Goal: Information Seeking & Learning: Learn about a topic

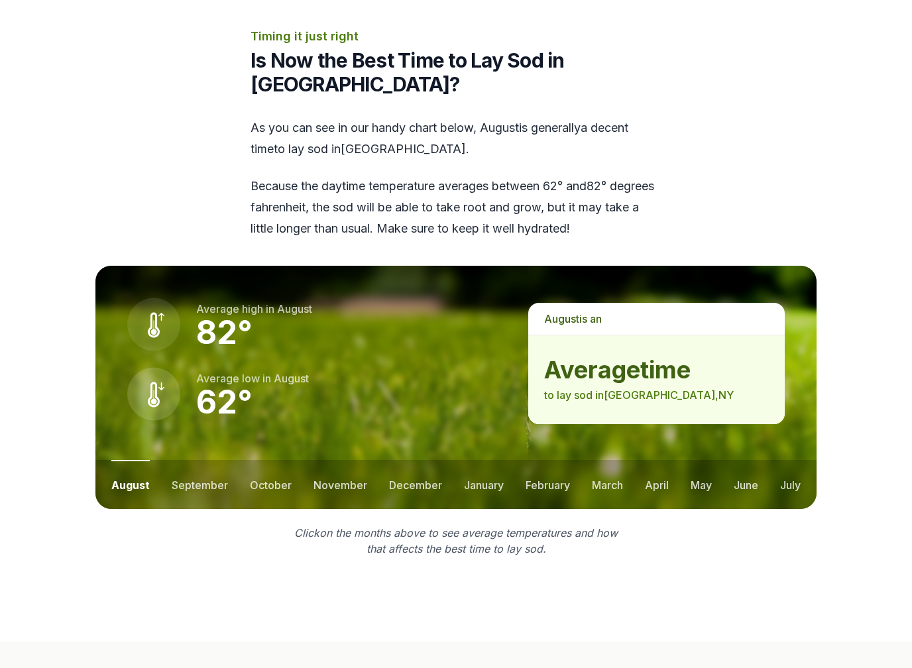
scroll to position [1637, 0]
click at [205, 460] on button "september" at bounding box center [200, 484] width 56 height 49
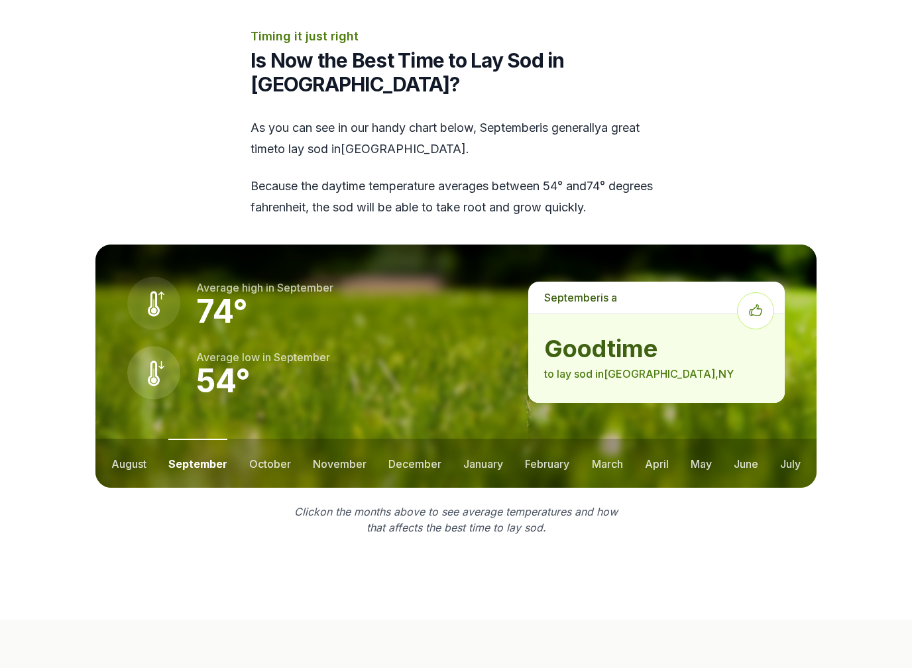
click at [272, 439] on button "october" at bounding box center [270, 463] width 42 height 49
click at [347, 439] on button "november" at bounding box center [340, 463] width 54 height 49
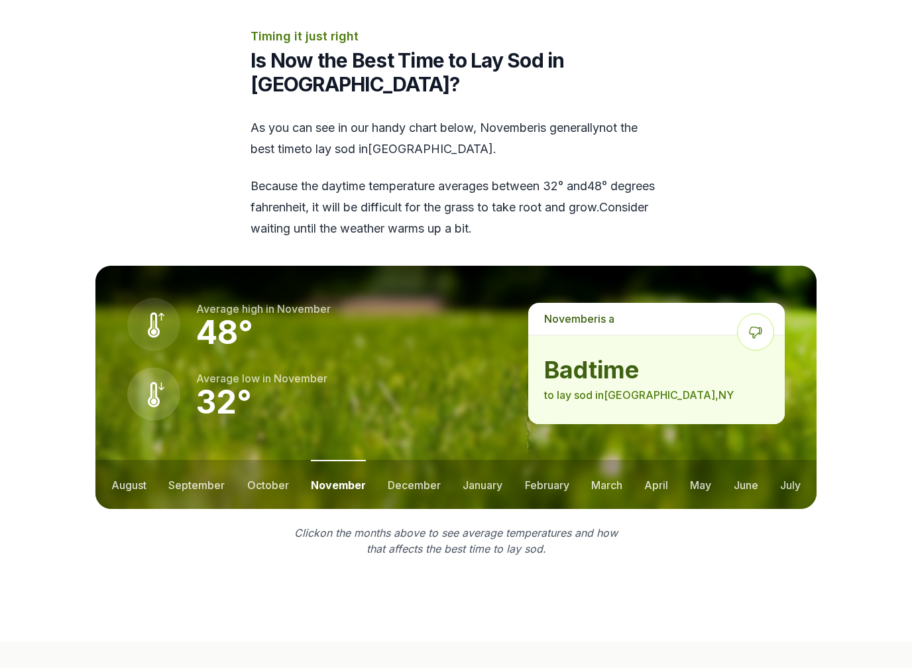
click at [800, 460] on button "july" at bounding box center [790, 484] width 21 height 49
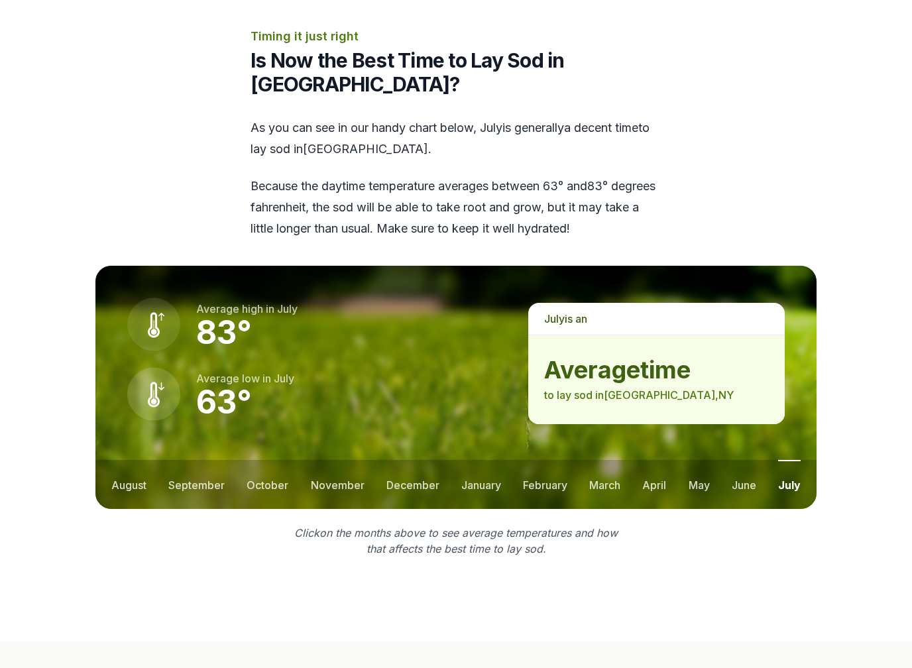
click at [736, 460] on button "june" at bounding box center [744, 484] width 25 height 49
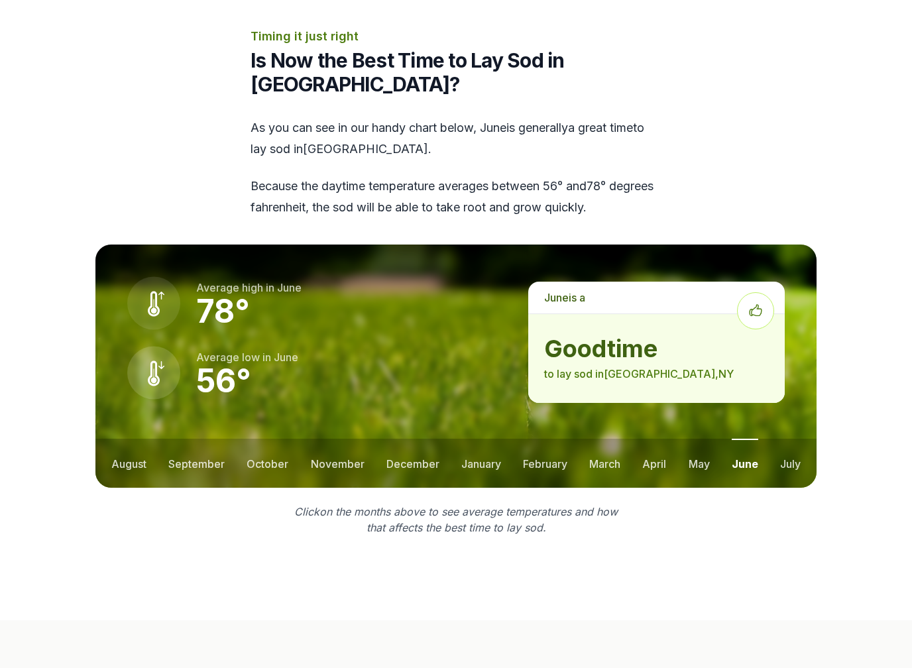
click at [709, 439] on button "may" at bounding box center [699, 463] width 21 height 49
click at [662, 439] on button "april" at bounding box center [654, 463] width 24 height 49
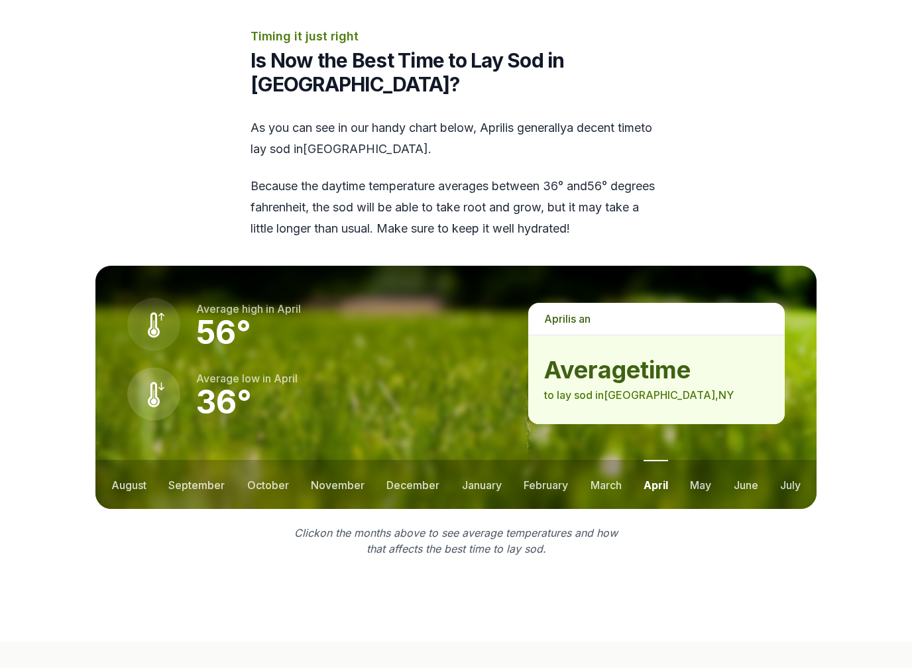
click at [611, 460] on button "march" at bounding box center [606, 484] width 31 height 49
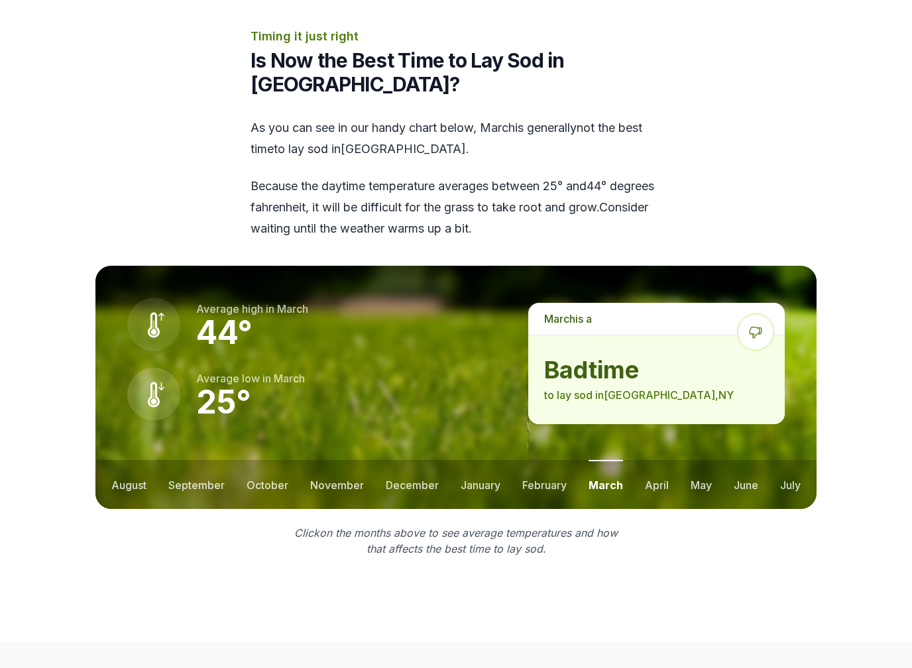
click at [660, 460] on button "april" at bounding box center [657, 484] width 24 height 49
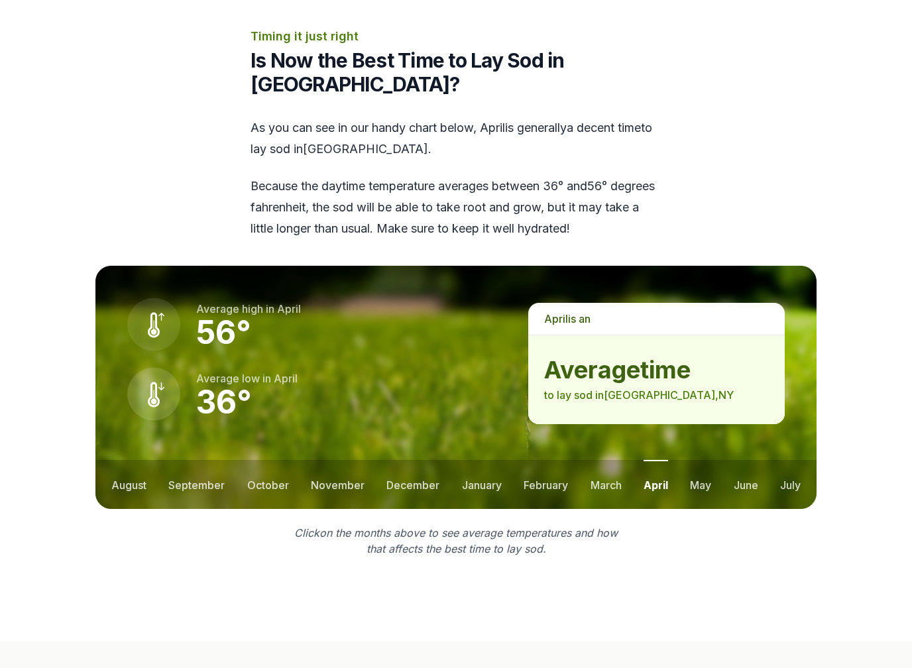
click at [706, 460] on button "may" at bounding box center [700, 484] width 21 height 49
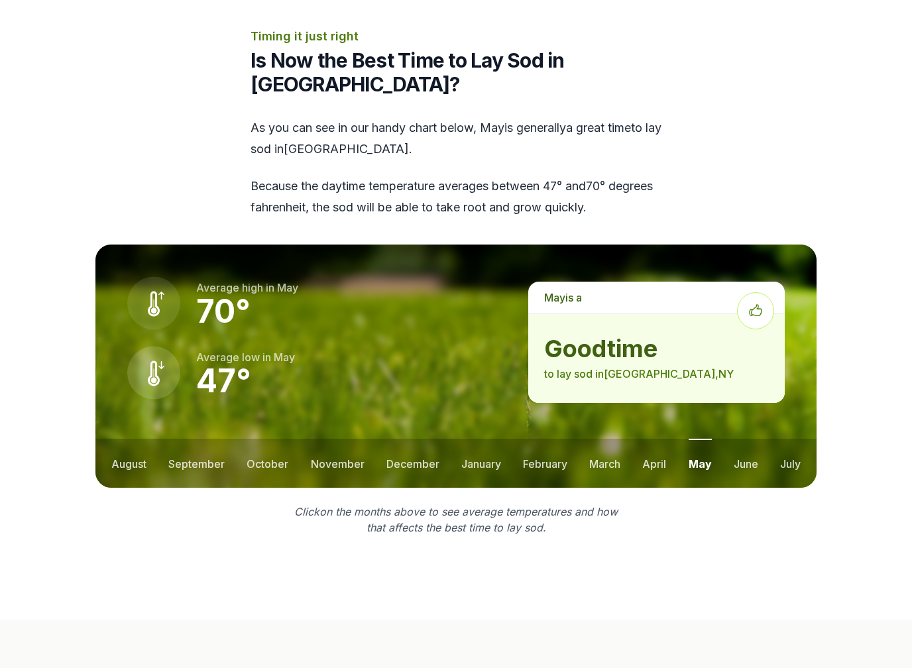
click at [747, 439] on button "june" at bounding box center [746, 463] width 25 height 49
click at [794, 439] on button "july" at bounding box center [790, 463] width 21 height 49
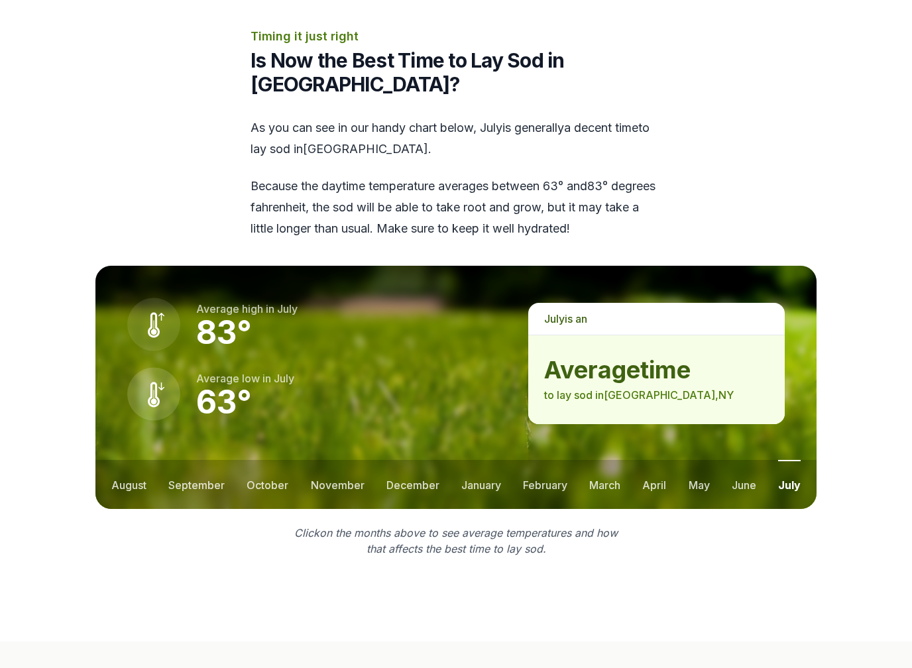
click at [141, 460] on button "august" at bounding box center [128, 484] width 35 height 49
click at [221, 460] on button "september" at bounding box center [200, 484] width 56 height 49
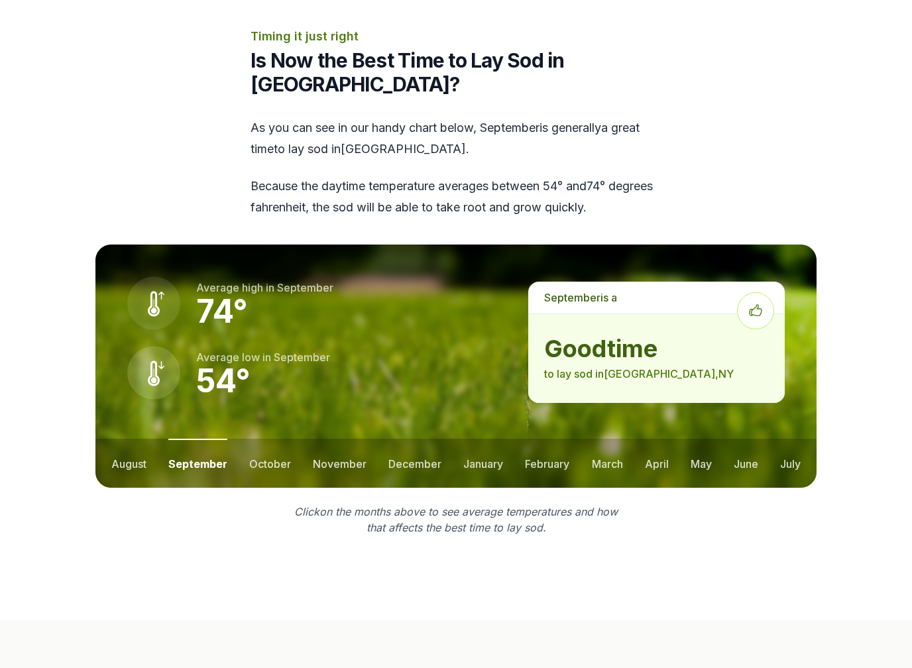
click at [274, 439] on button "october" at bounding box center [270, 463] width 42 height 49
click at [336, 439] on button "november" at bounding box center [340, 463] width 54 height 49
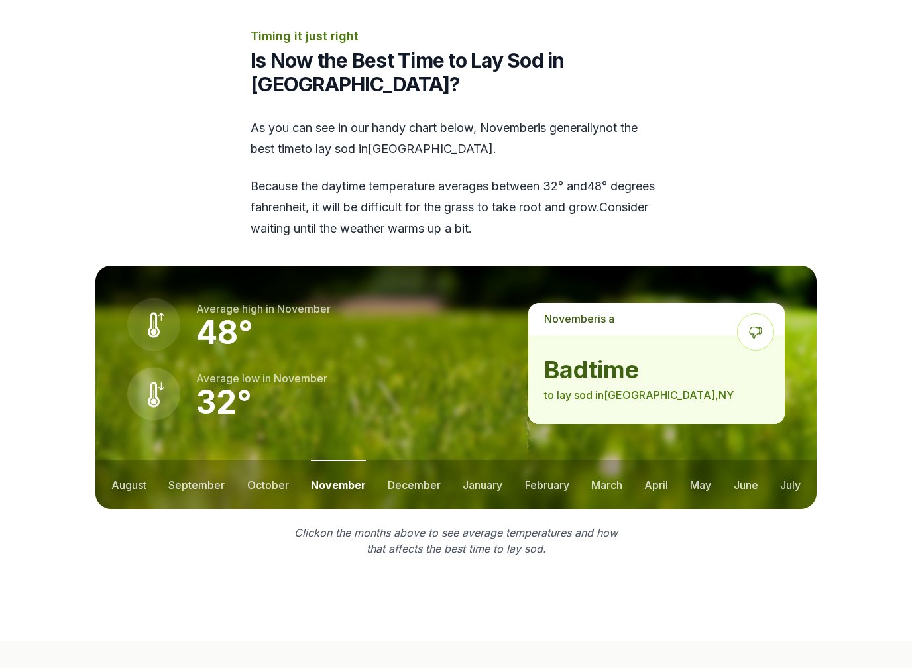
click at [200, 460] on button "september" at bounding box center [196, 484] width 56 height 49
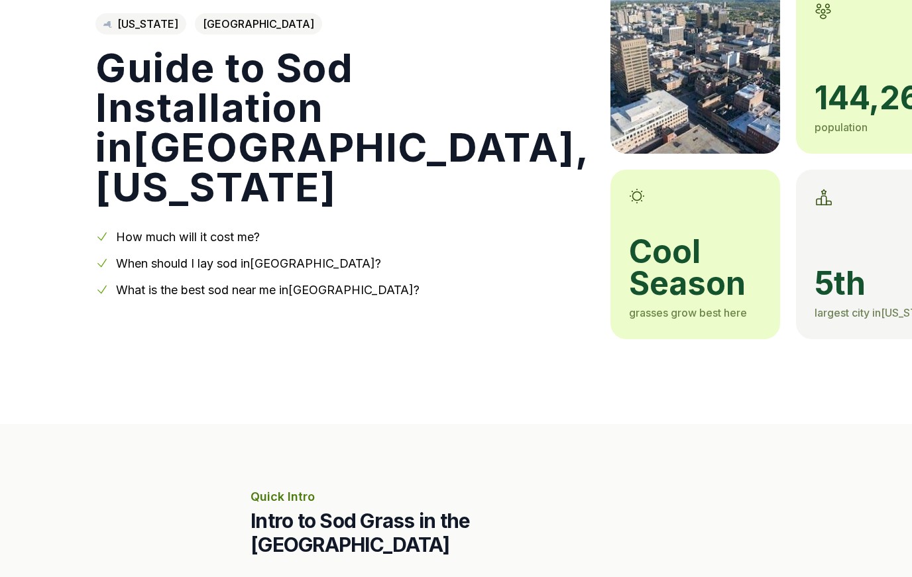
scroll to position [0, 0]
